Goal: Task Accomplishment & Management: Complete application form

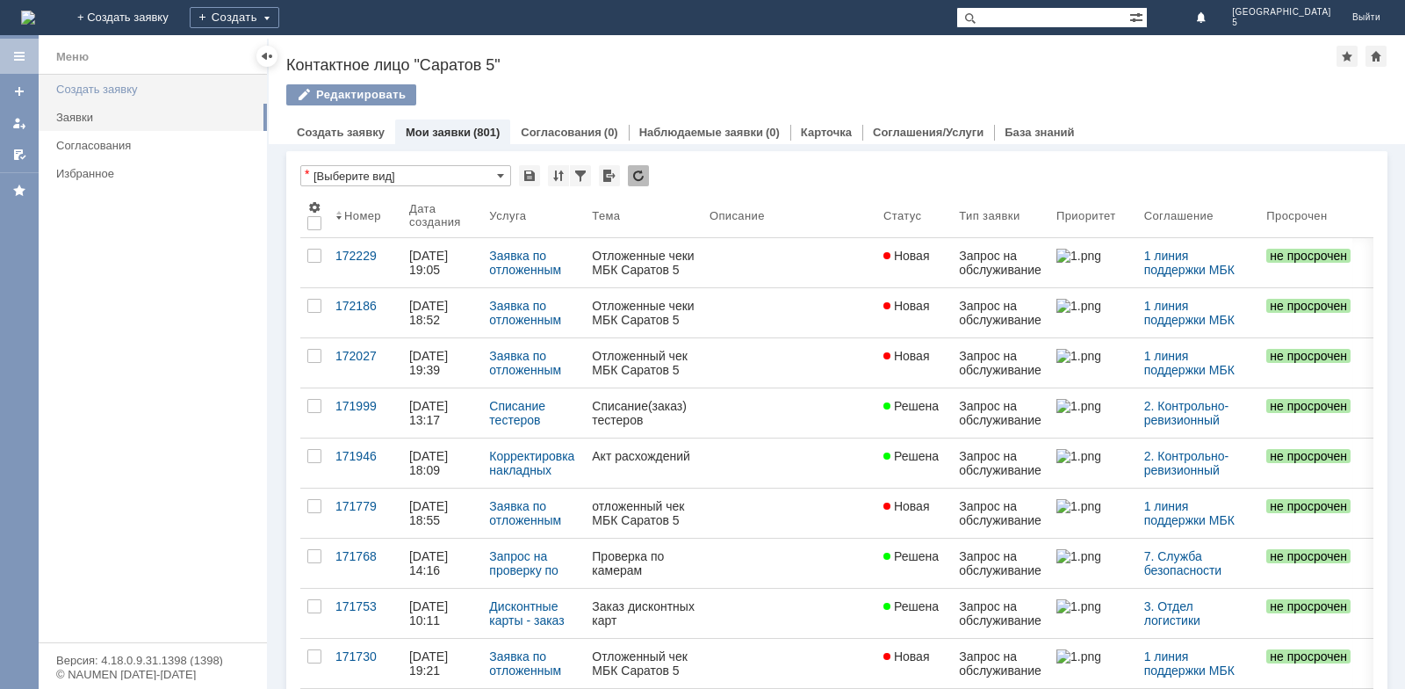
click at [102, 89] on div "Создать заявку" at bounding box center [156, 89] width 200 height 13
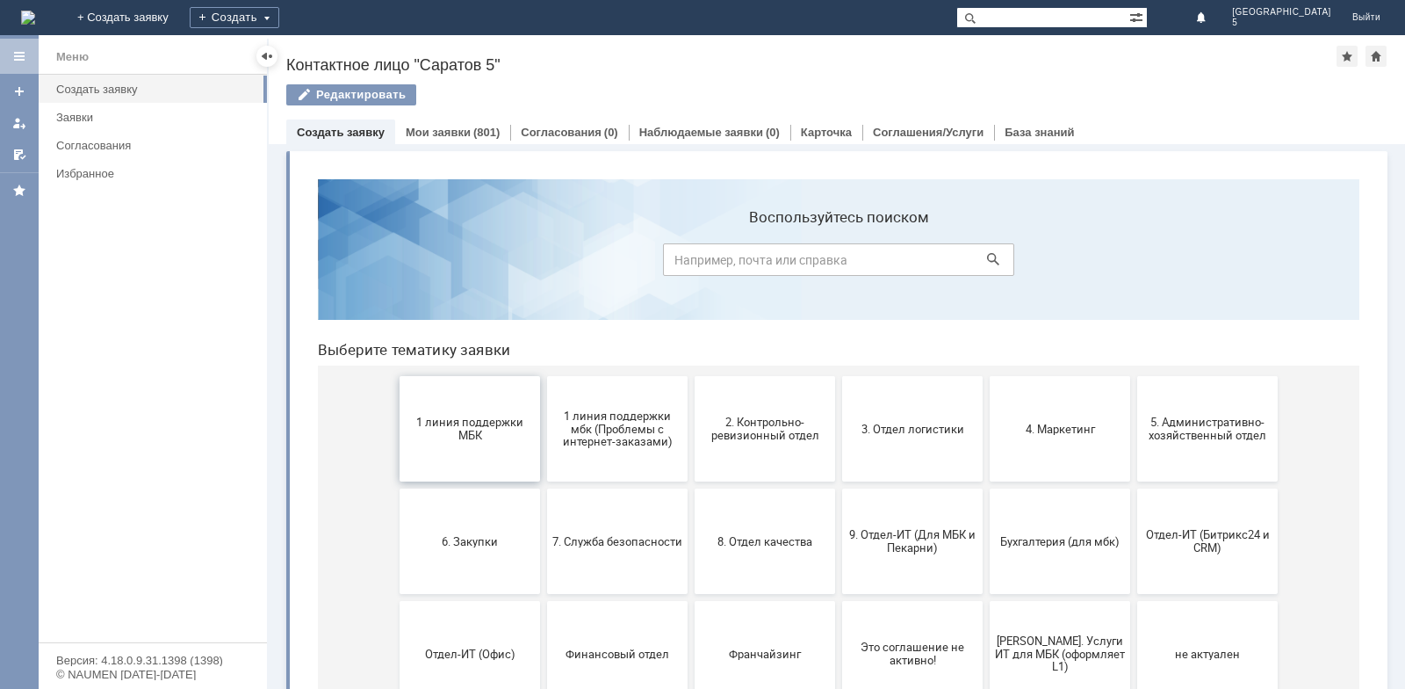
click at [407, 422] on span "1 линия поддержки МБК" at bounding box center [470, 428] width 130 height 26
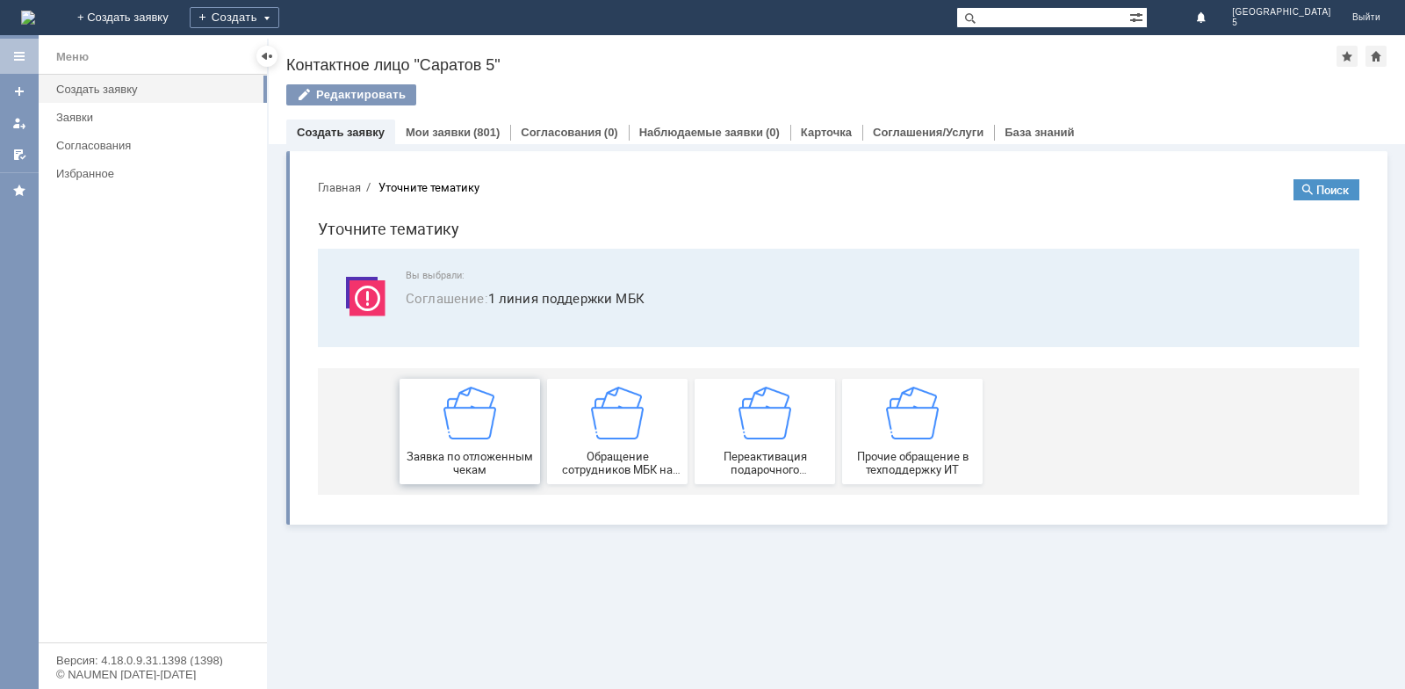
click at [413, 430] on div "Заявка по отложенным чекам" at bounding box center [470, 431] width 130 height 90
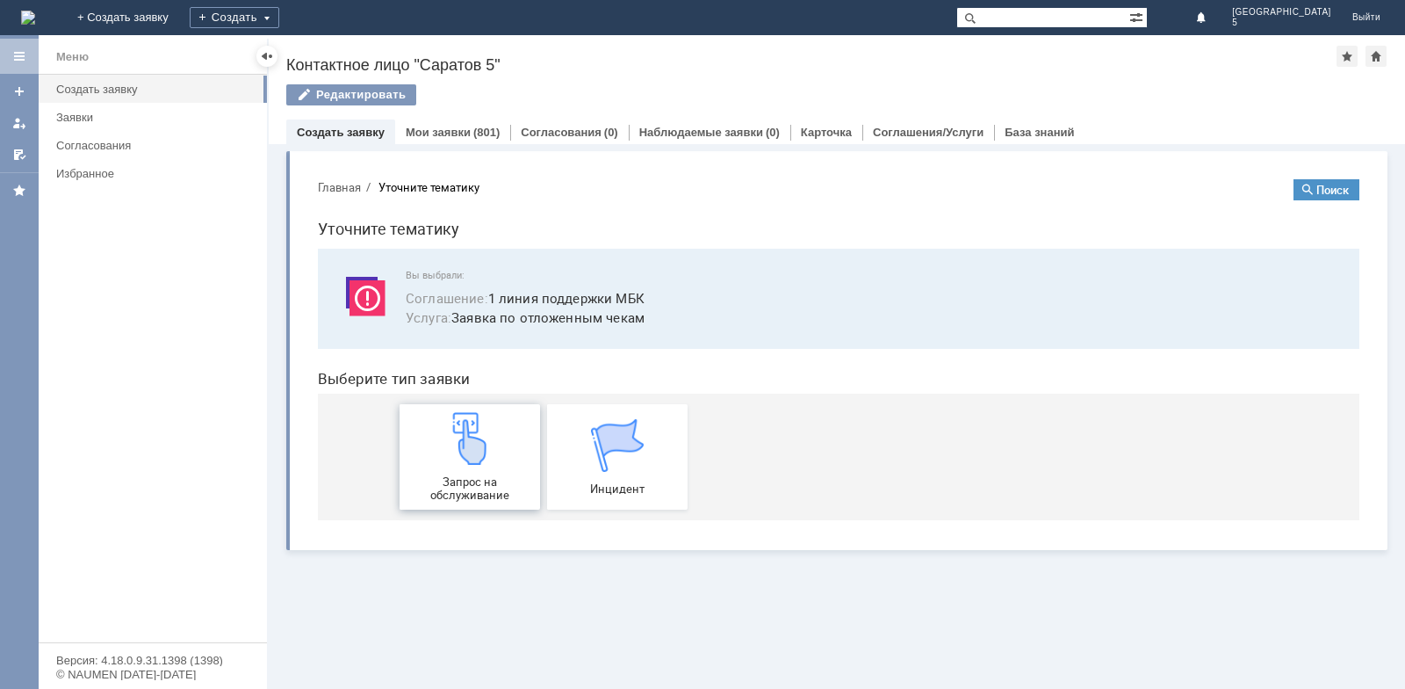
click at [473, 457] on img at bounding box center [470, 438] width 53 height 53
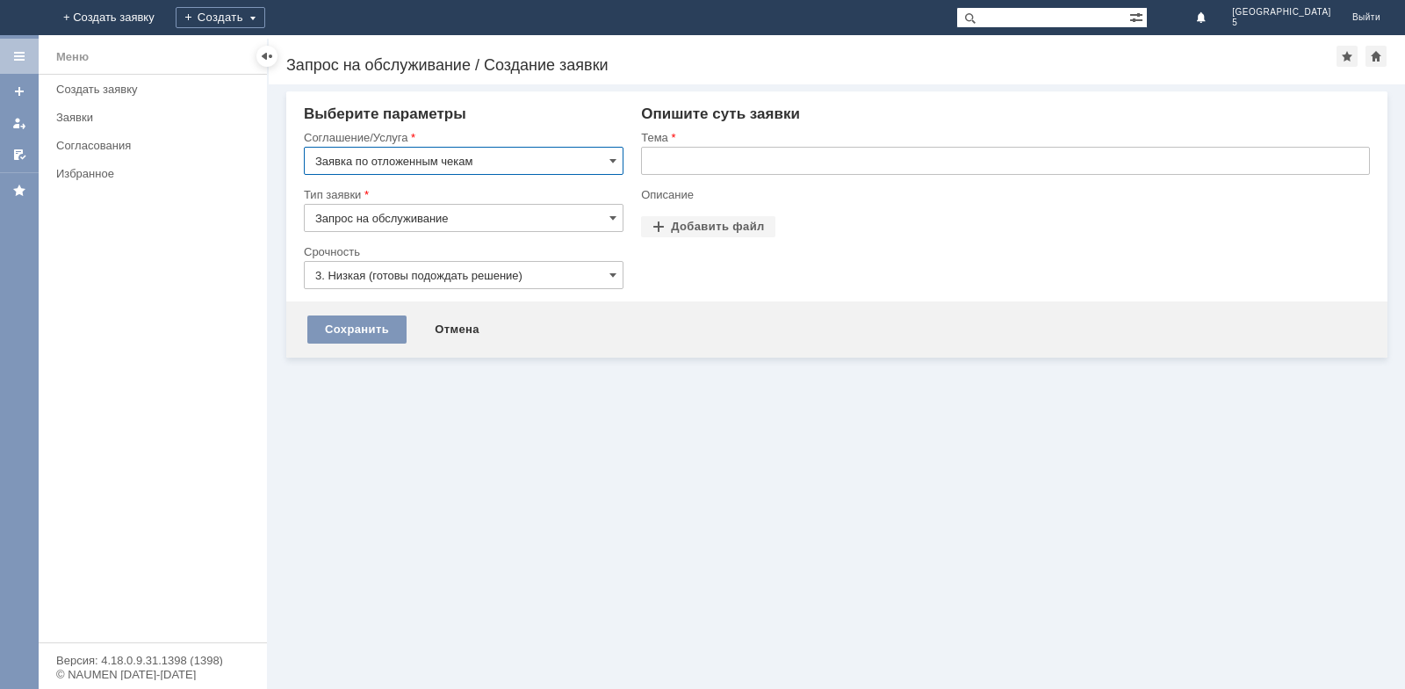
click at [711, 162] on input "text" at bounding box center [1005, 161] width 729 height 28
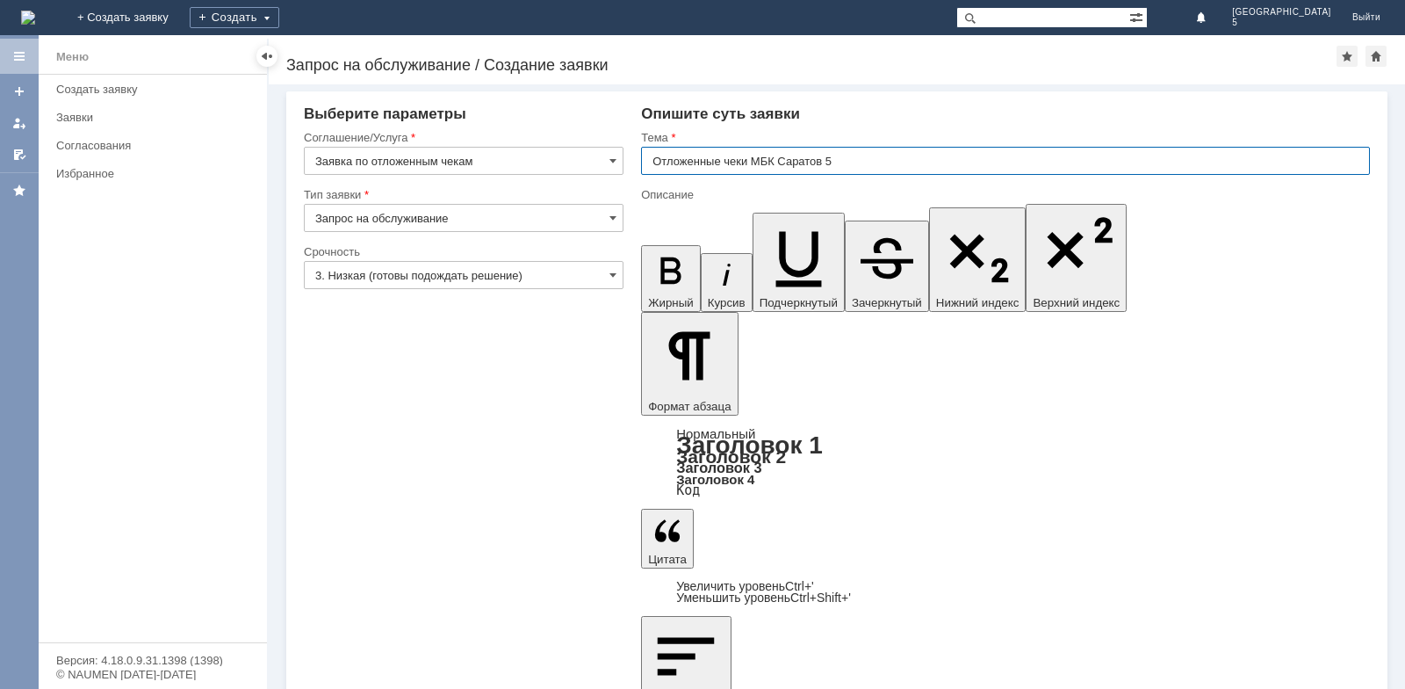
type input "Отложенные чеки МБК Саратов 5"
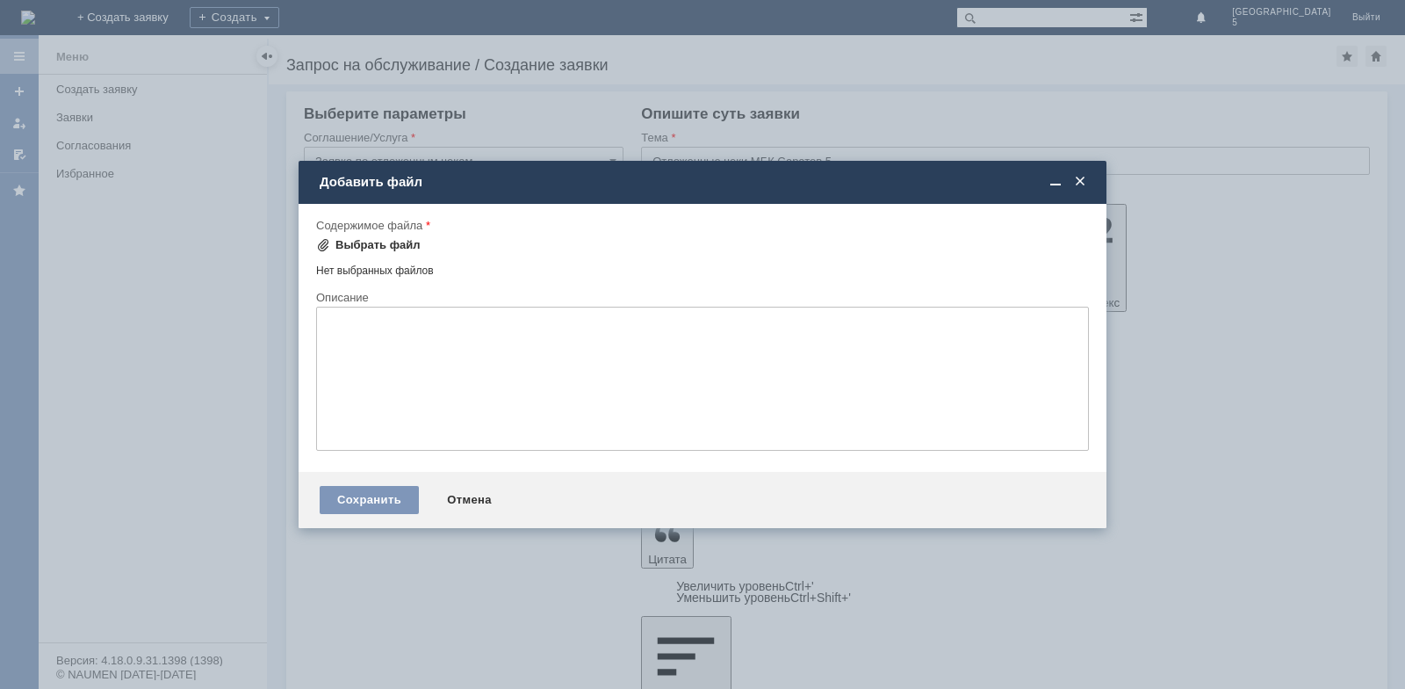
click at [411, 244] on div "Выбрать файл" at bounding box center [378, 245] width 85 height 14
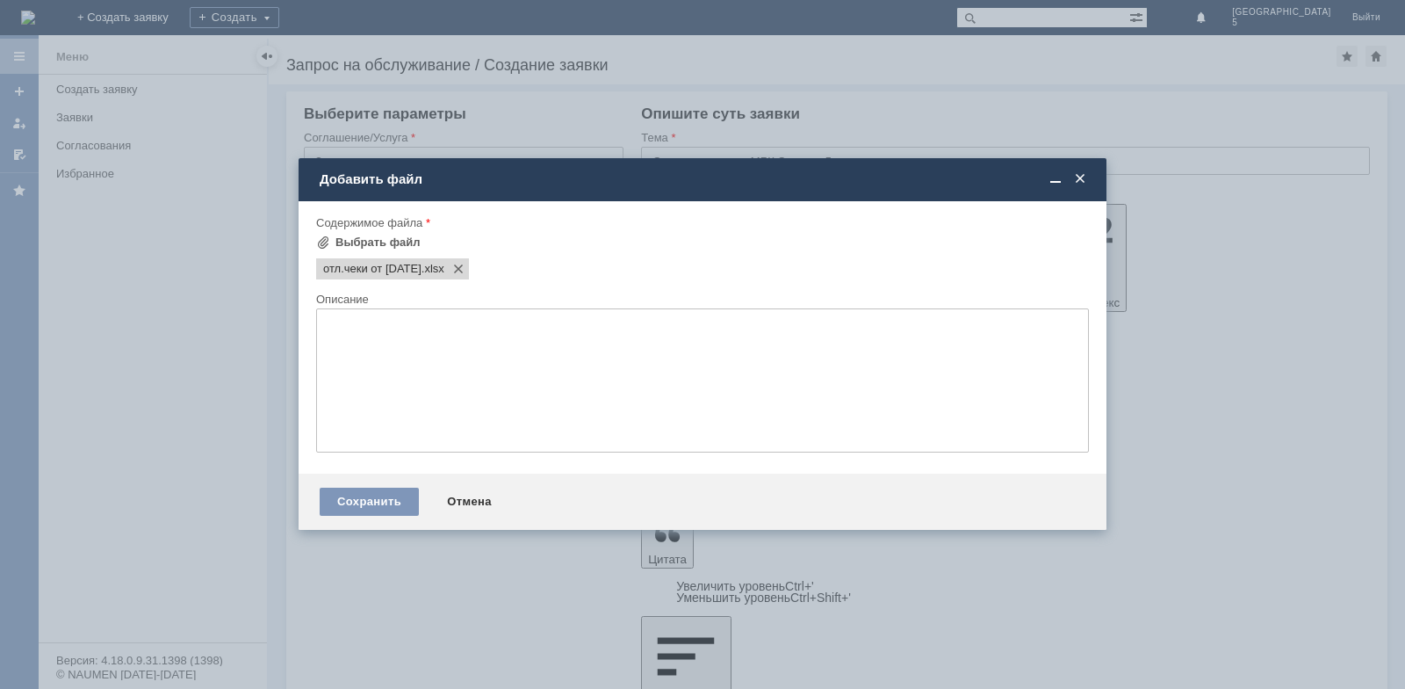
click at [382, 515] on div "Сохранить" at bounding box center [369, 501] width 99 height 28
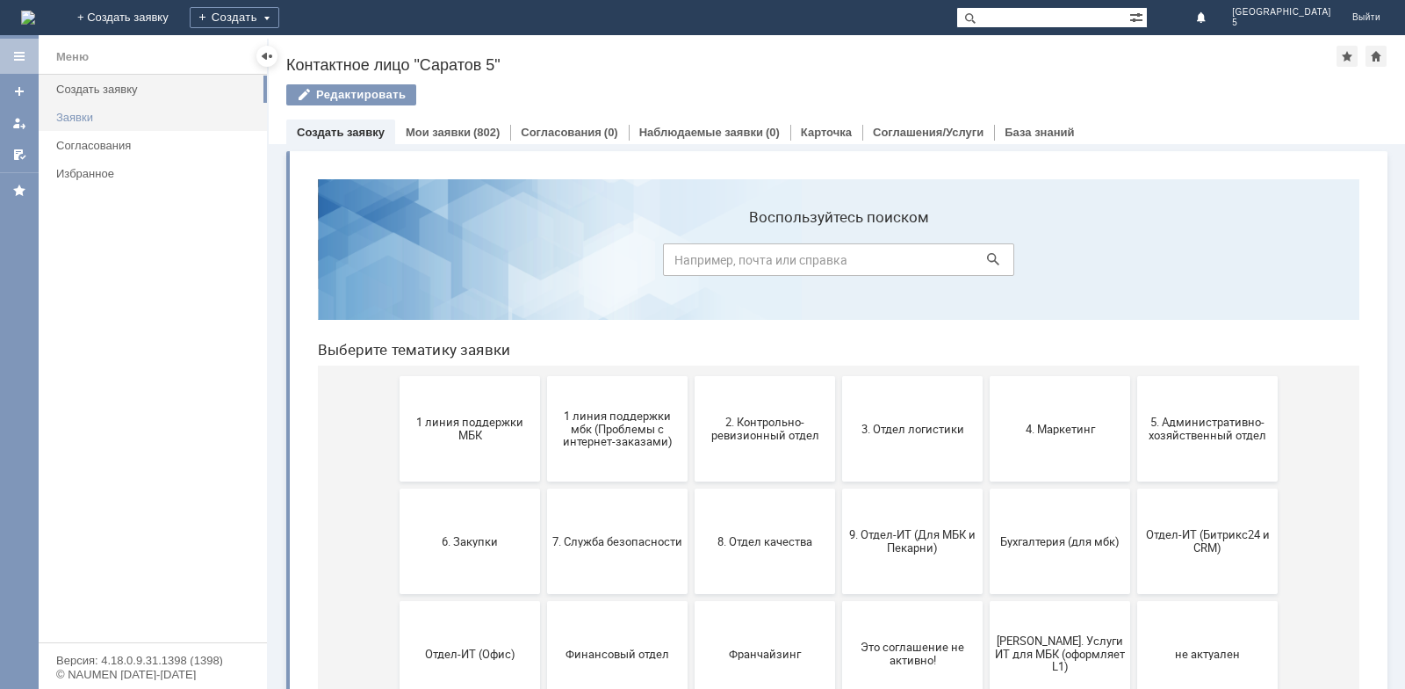
click at [113, 119] on div "Заявки" at bounding box center [156, 117] width 200 height 13
